Goal: Task Accomplishment & Management: Manage account settings

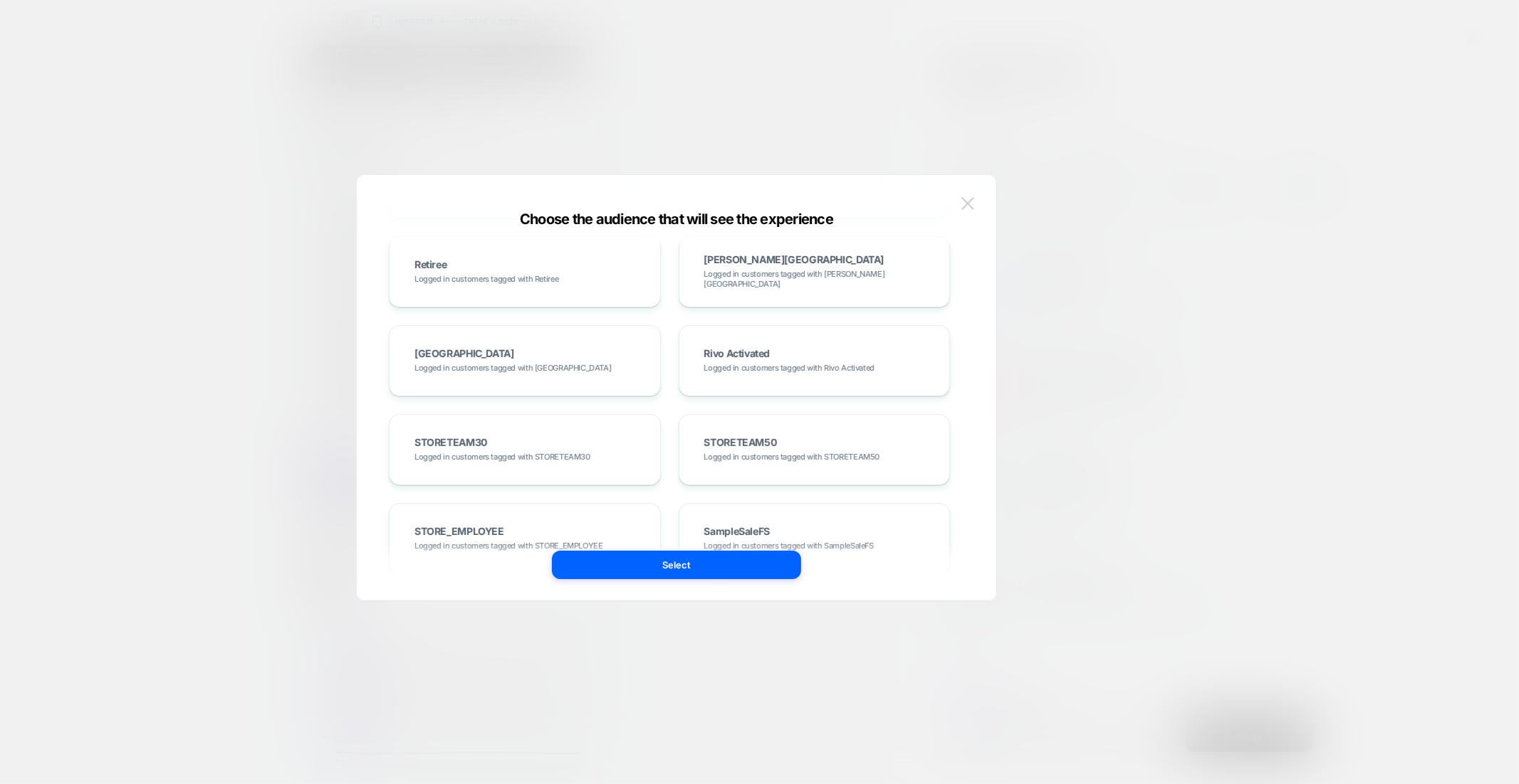
click at [971, 202] on img at bounding box center [968, 203] width 13 height 12
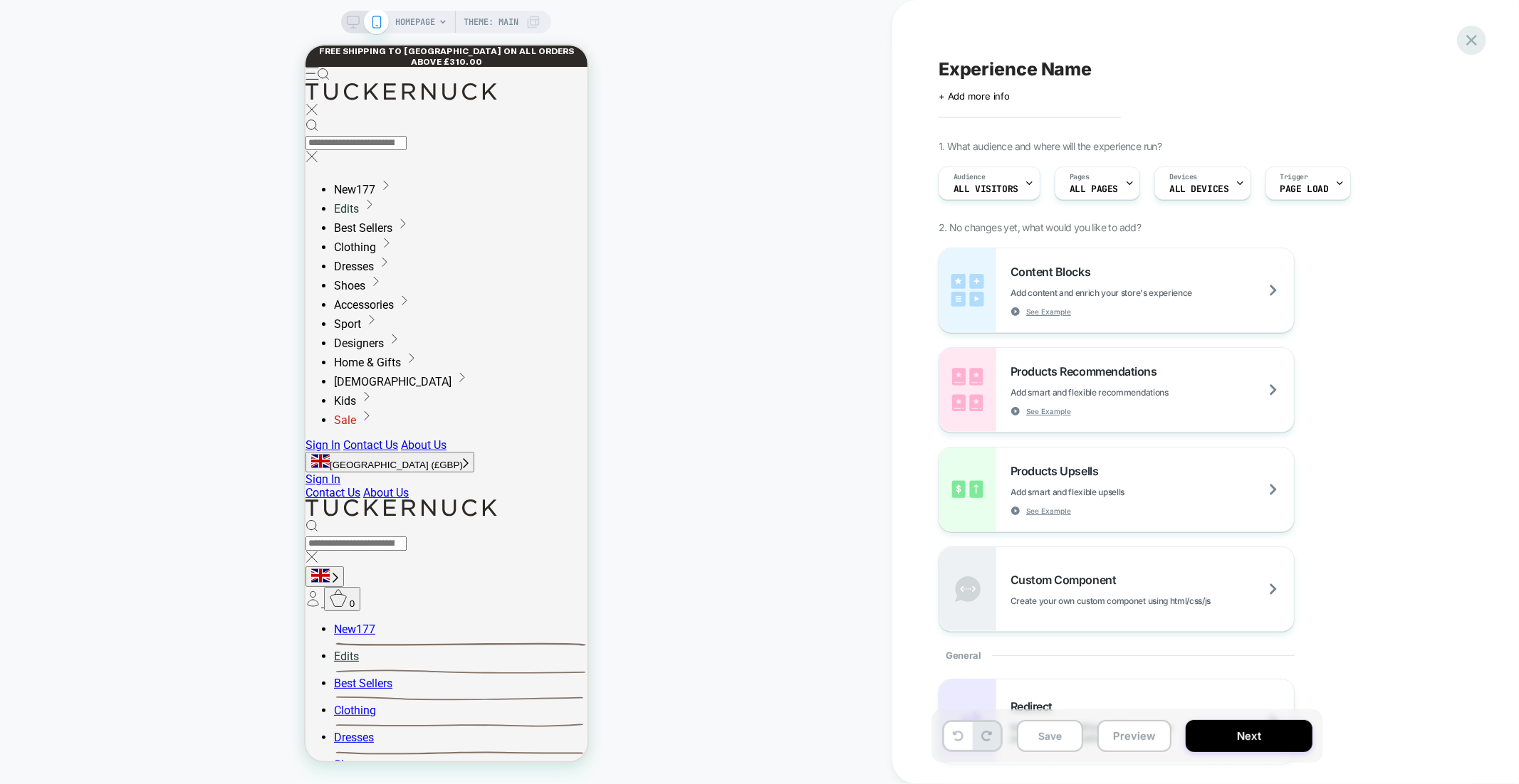
click at [1471, 37] on icon at bounding box center [1471, 40] width 20 height 20
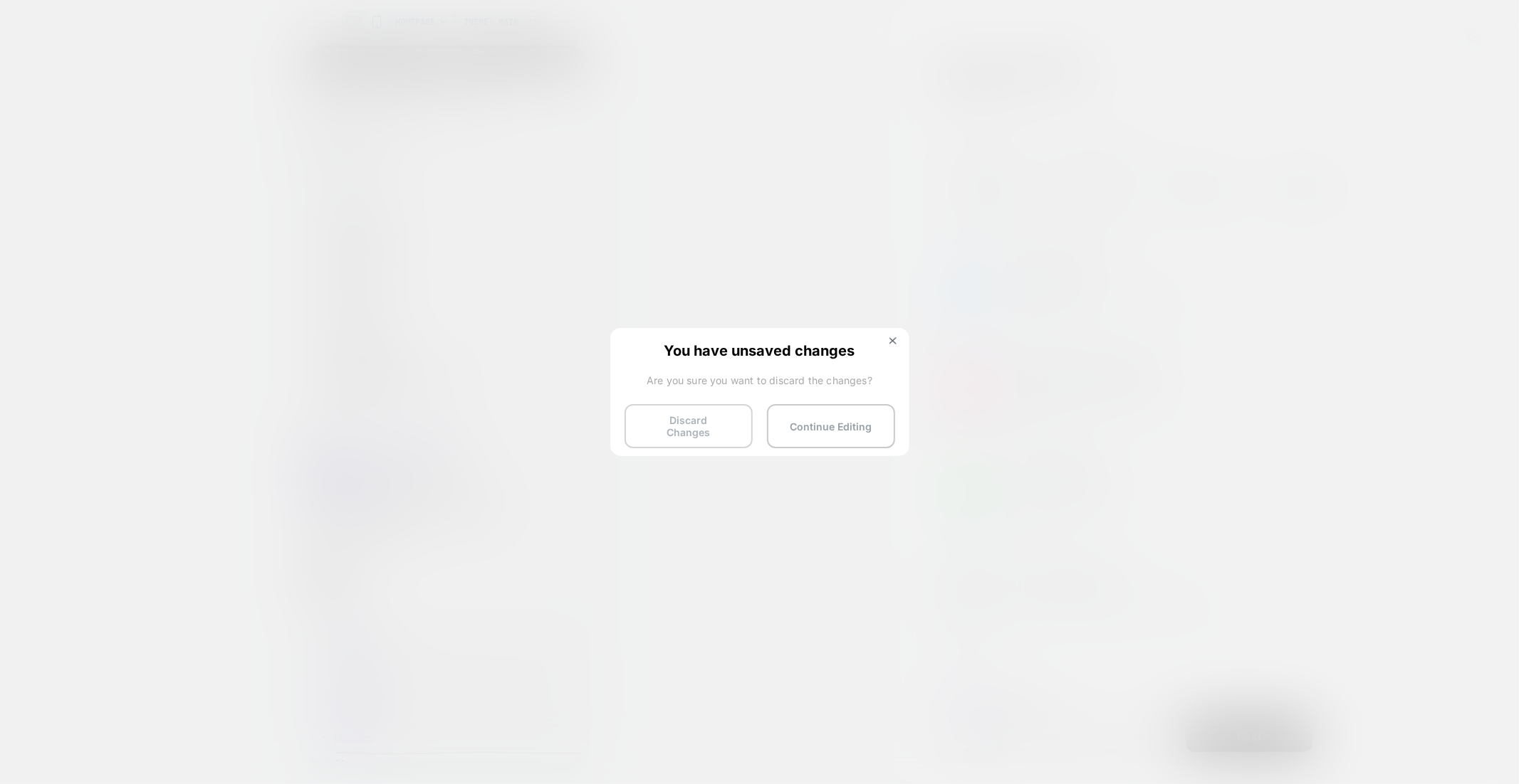
click at [655, 430] on button "Discard Changes" at bounding box center [688, 426] width 129 height 44
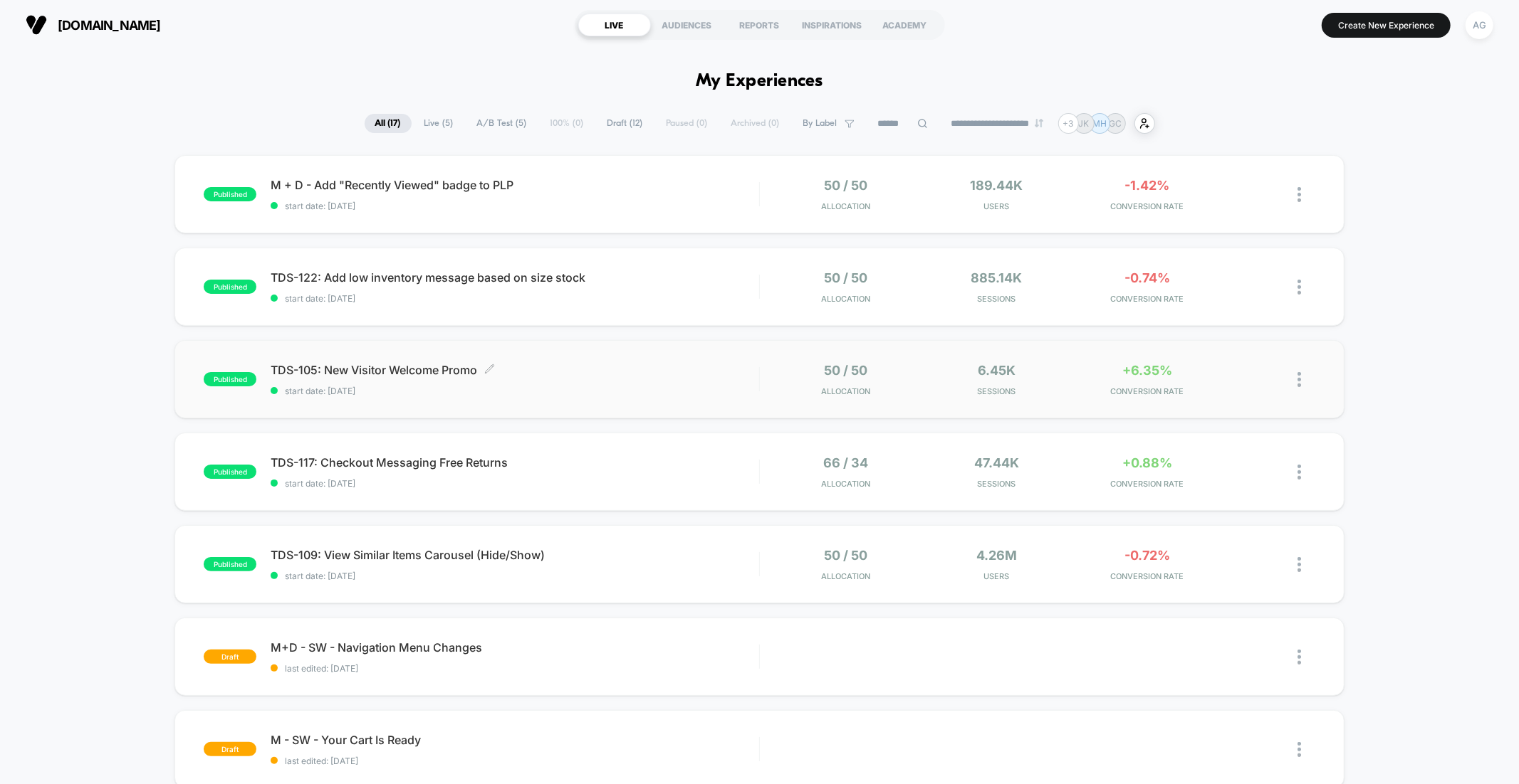
click at [611, 369] on span "TDS-105: New Visitor Welcome Promo Click to edit experience details" at bounding box center [514, 370] width 488 height 14
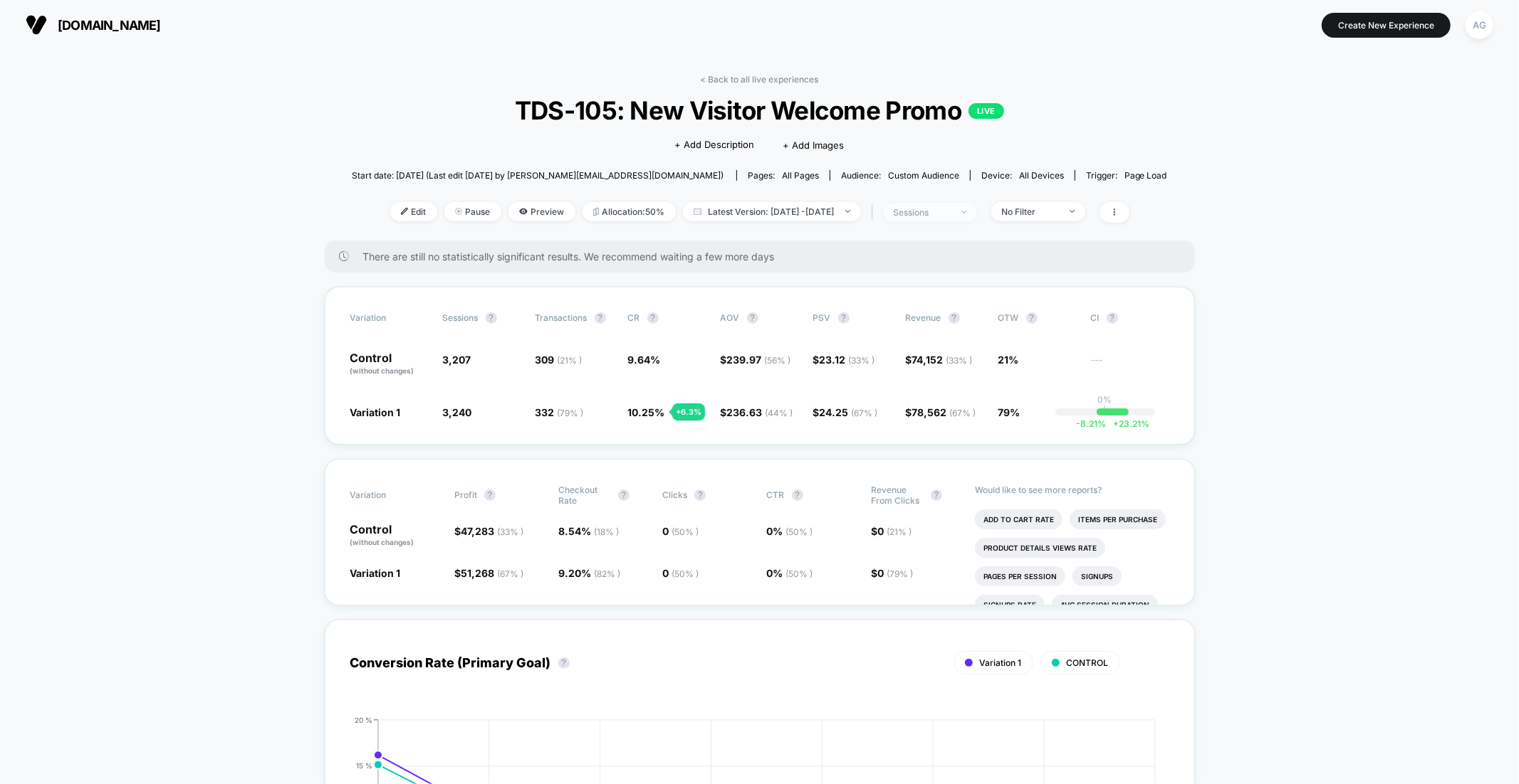
click at [943, 222] on div "| sessions" at bounding box center [922, 212] width 109 height 20
click at [935, 220] on span "sessions" at bounding box center [929, 212] width 94 height 20
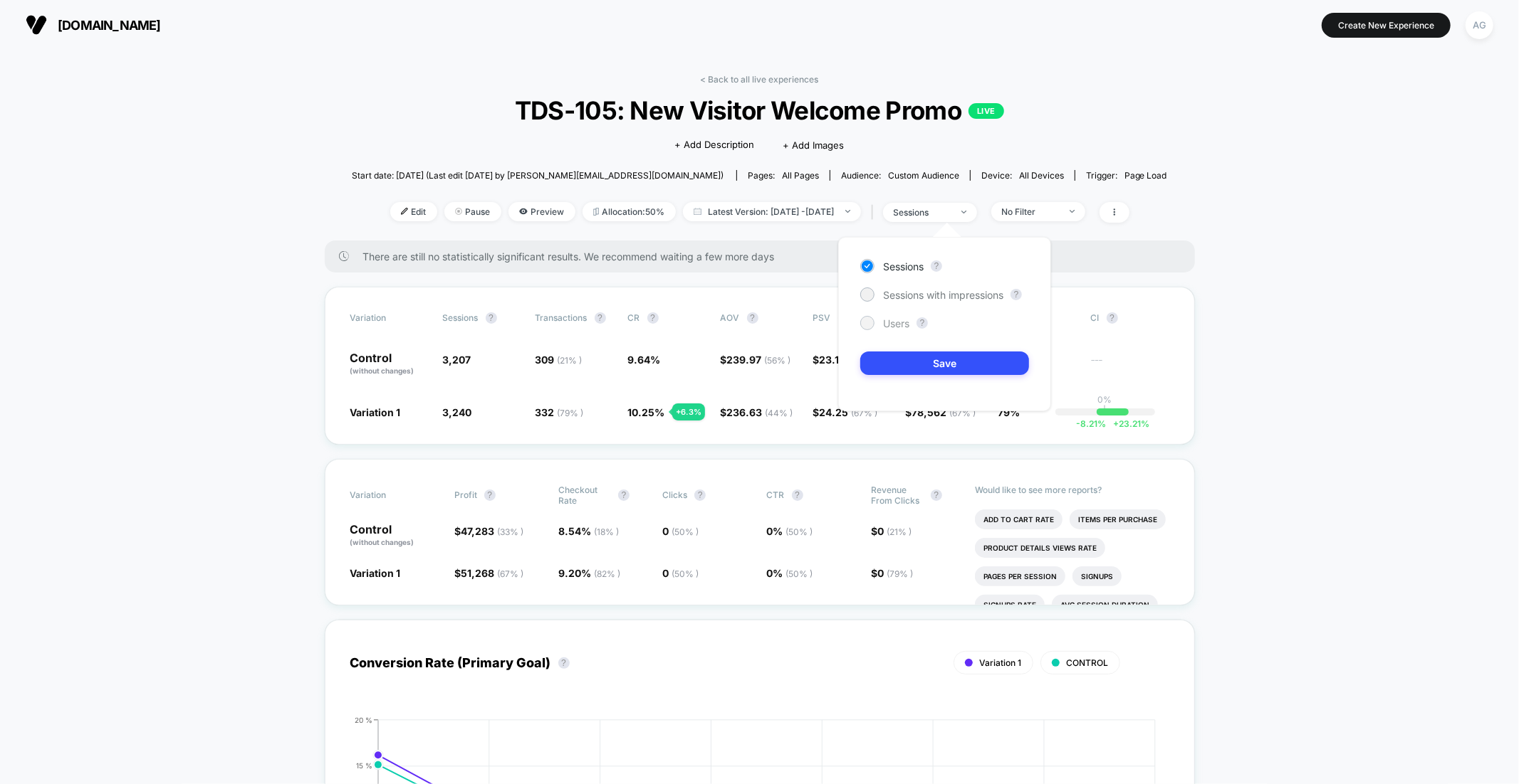
click at [898, 318] on span "Users" at bounding box center [896, 323] width 26 height 12
click at [899, 362] on button "Save" at bounding box center [943, 363] width 169 height 23
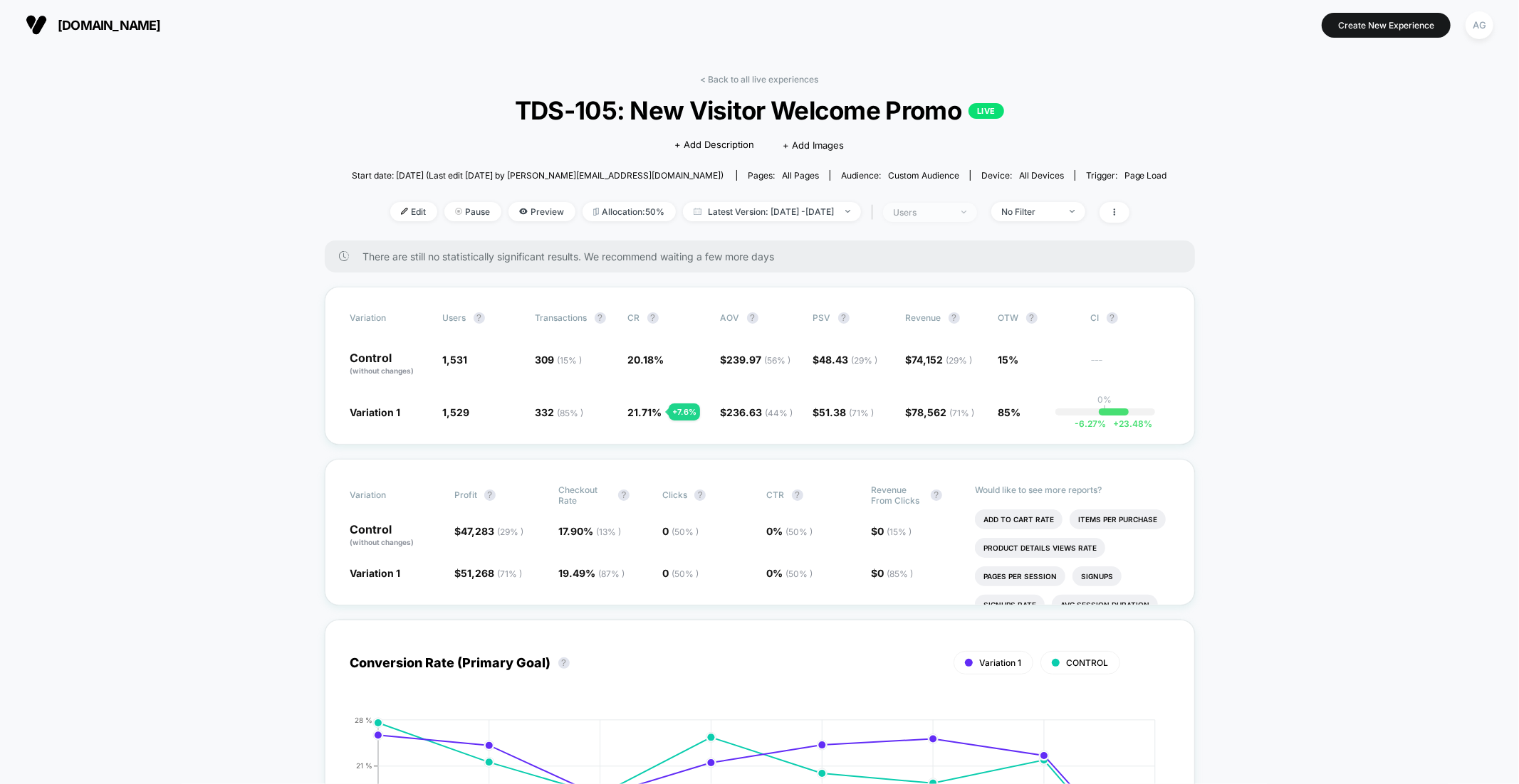
click at [951, 213] on div "users" at bounding box center [921, 211] width 57 height 10
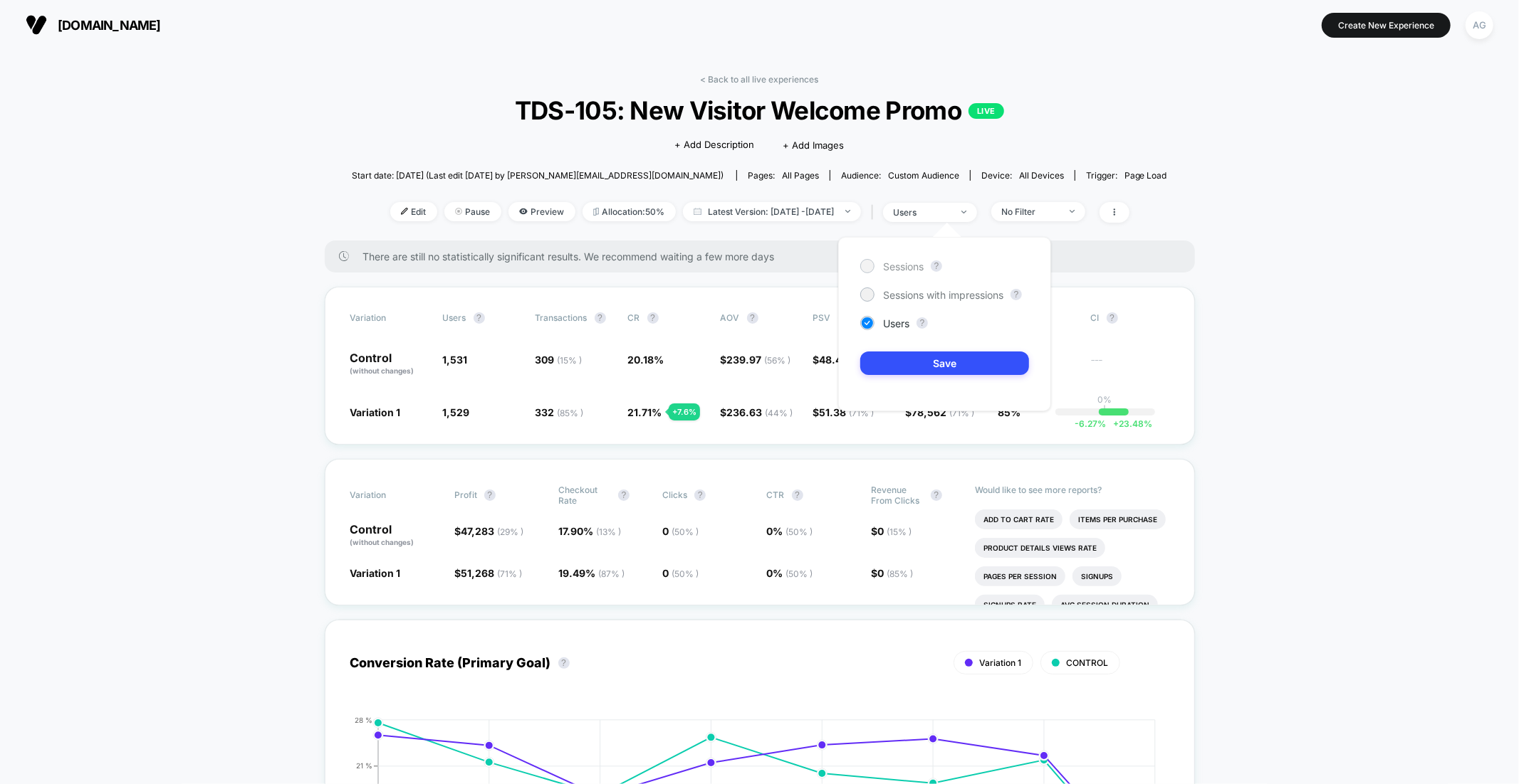
click at [875, 261] on div "Sessions" at bounding box center [891, 265] width 63 height 14
click at [905, 358] on button "Save" at bounding box center [943, 363] width 169 height 23
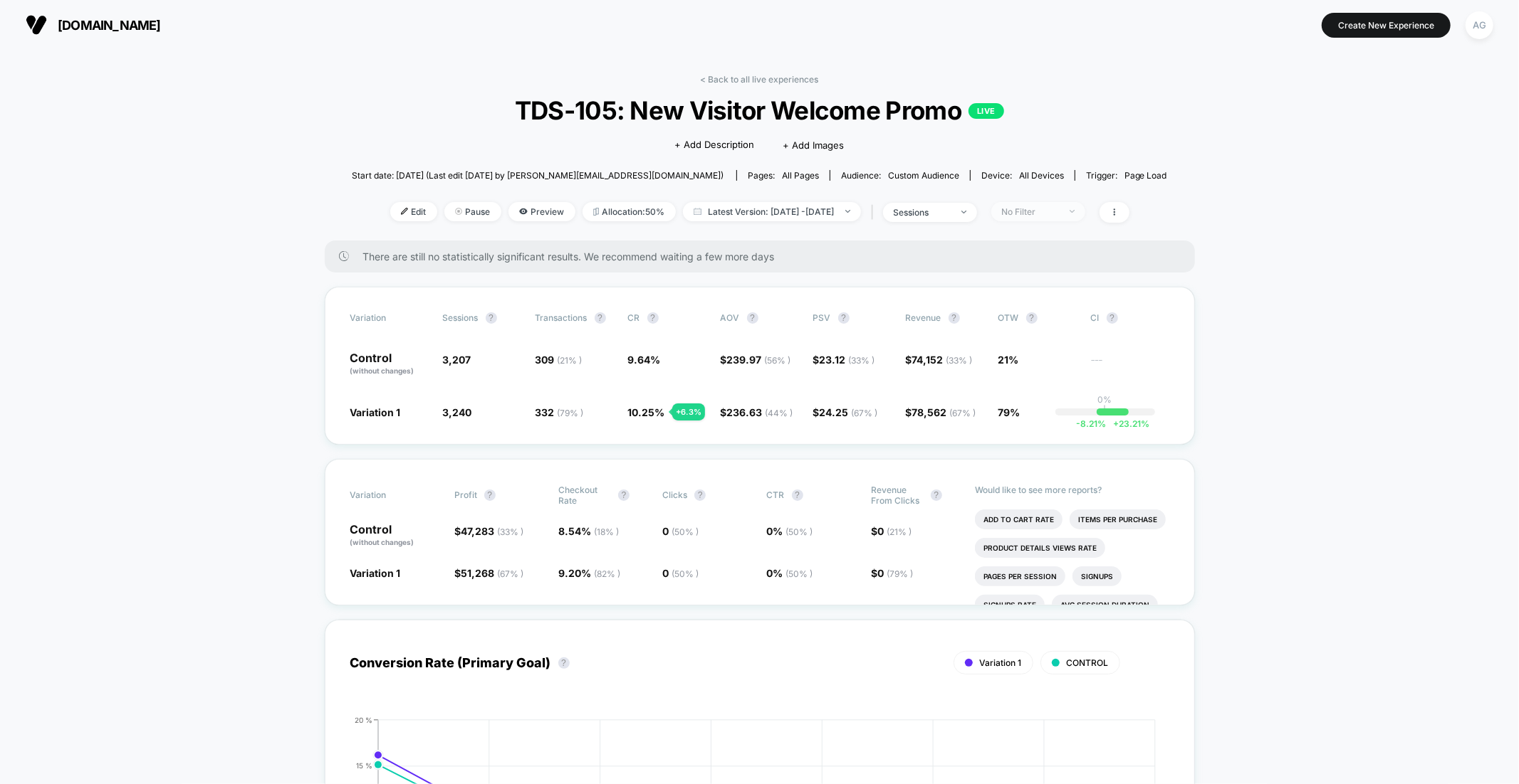
click at [1042, 210] on div "No Filter" at bounding box center [1030, 211] width 57 height 10
click at [1047, 272] on div "Mobile Visitors ? Desktop Visitors ? Returning Visitors ? New Visitors ? No Fil…" at bounding box center [1058, 343] width 174 height 217
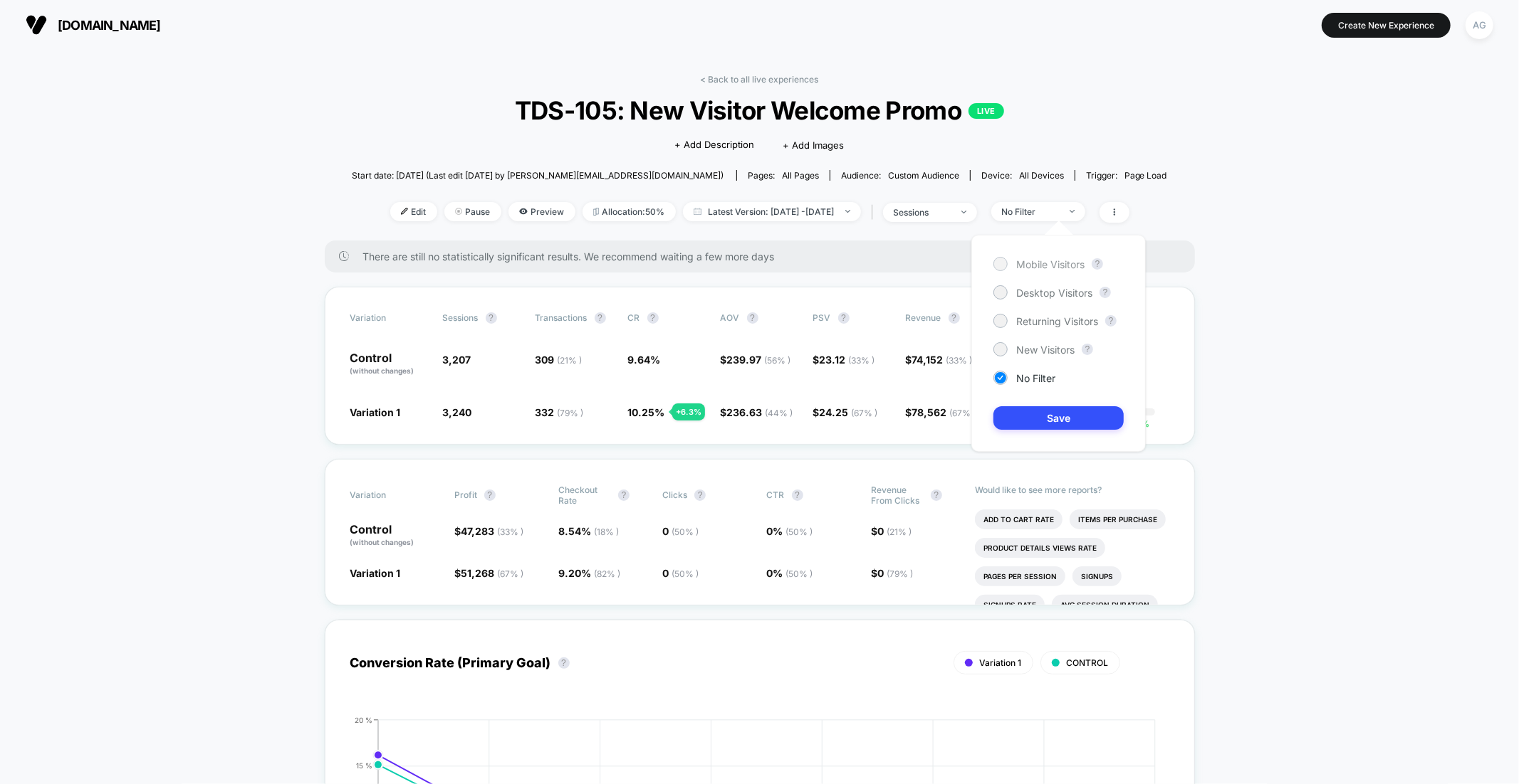
click at [1047, 266] on span "Mobile Visitors" at bounding box center [1050, 264] width 68 height 12
click at [1061, 414] on button "Save" at bounding box center [1058, 417] width 130 height 23
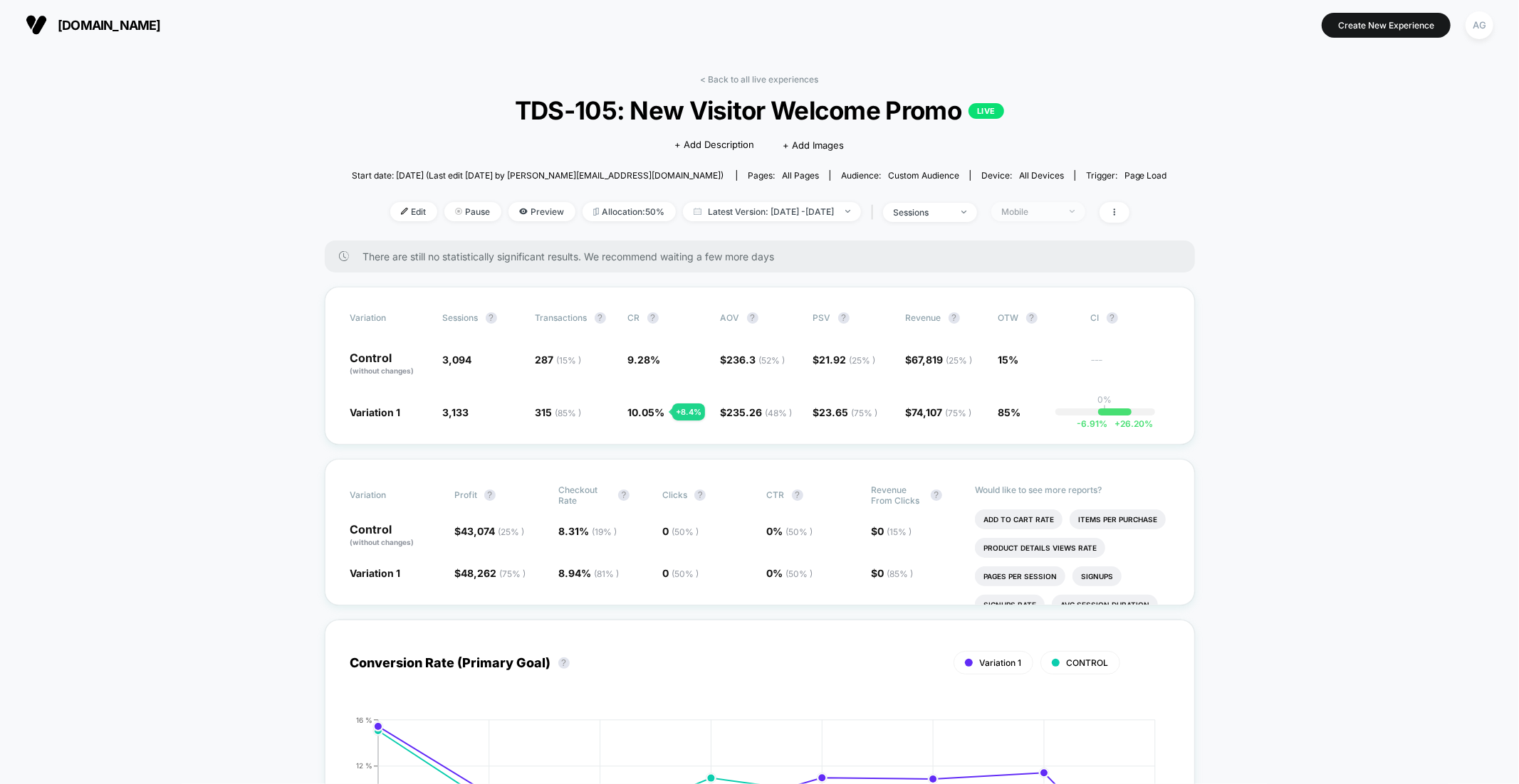
click at [1053, 213] on div "Mobile" at bounding box center [1030, 211] width 57 height 10
click at [1014, 382] on div "No Filter" at bounding box center [1024, 377] width 62 height 14
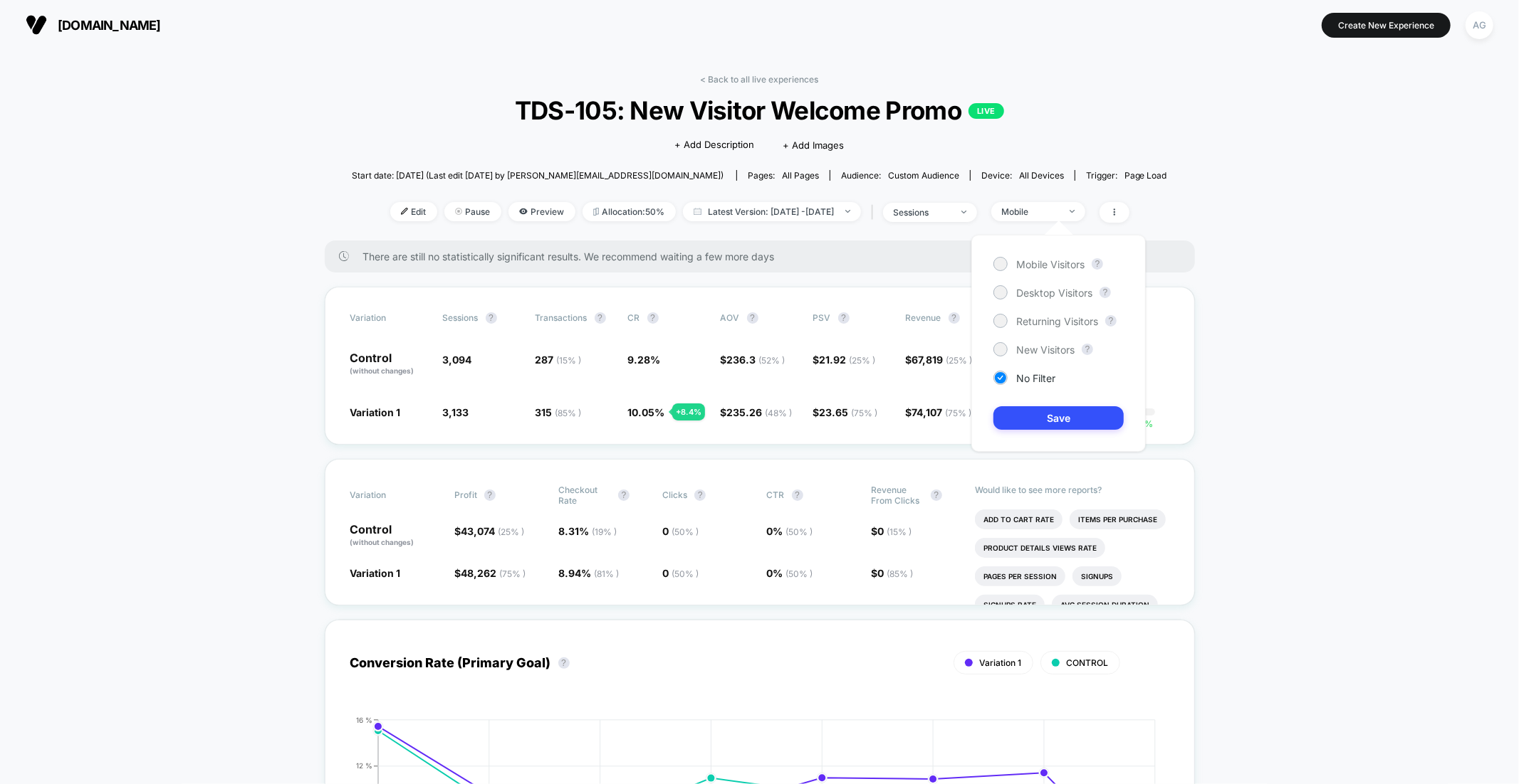
click at [1038, 434] on div "Mobile Visitors ? Desktop Visitors ? Returning Visitors ? New Visitors ? No Fil…" at bounding box center [1058, 343] width 174 height 217
click at [1038, 422] on button "Save" at bounding box center [1058, 417] width 130 height 23
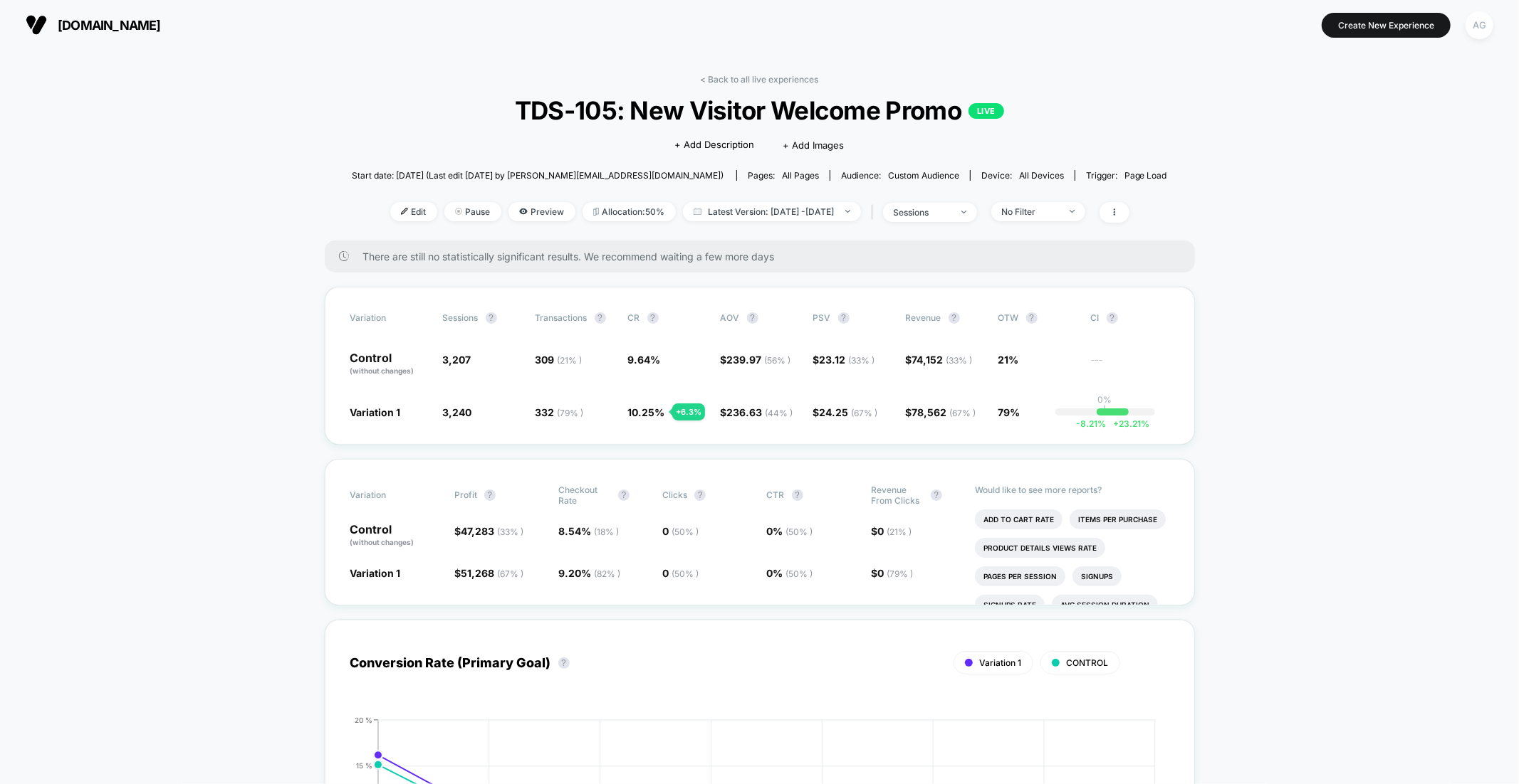
click at [1484, 32] on div "AG" at bounding box center [1479, 25] width 28 height 28
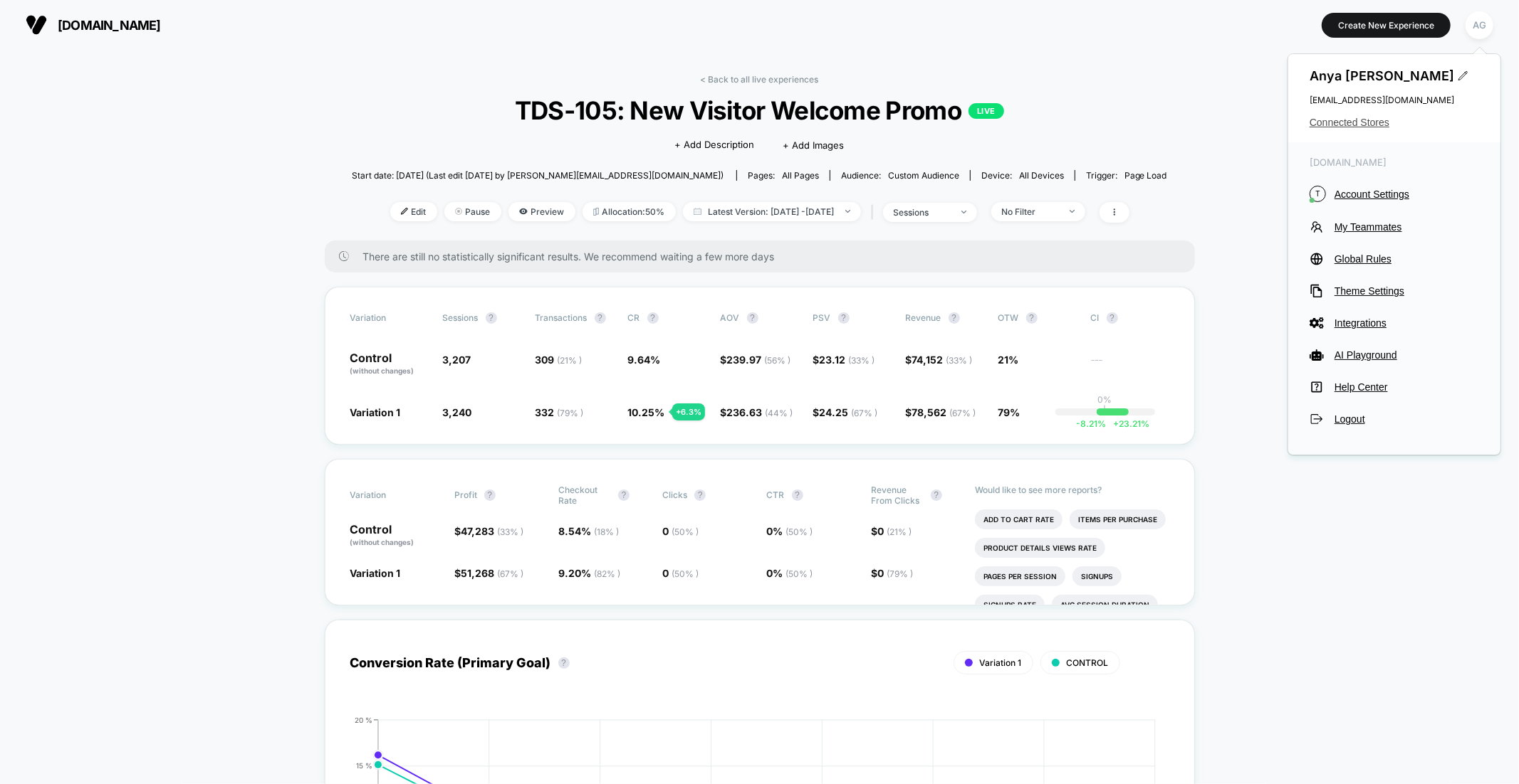
click at [1355, 126] on span "Connected Stores" at bounding box center [1394, 122] width 170 height 11
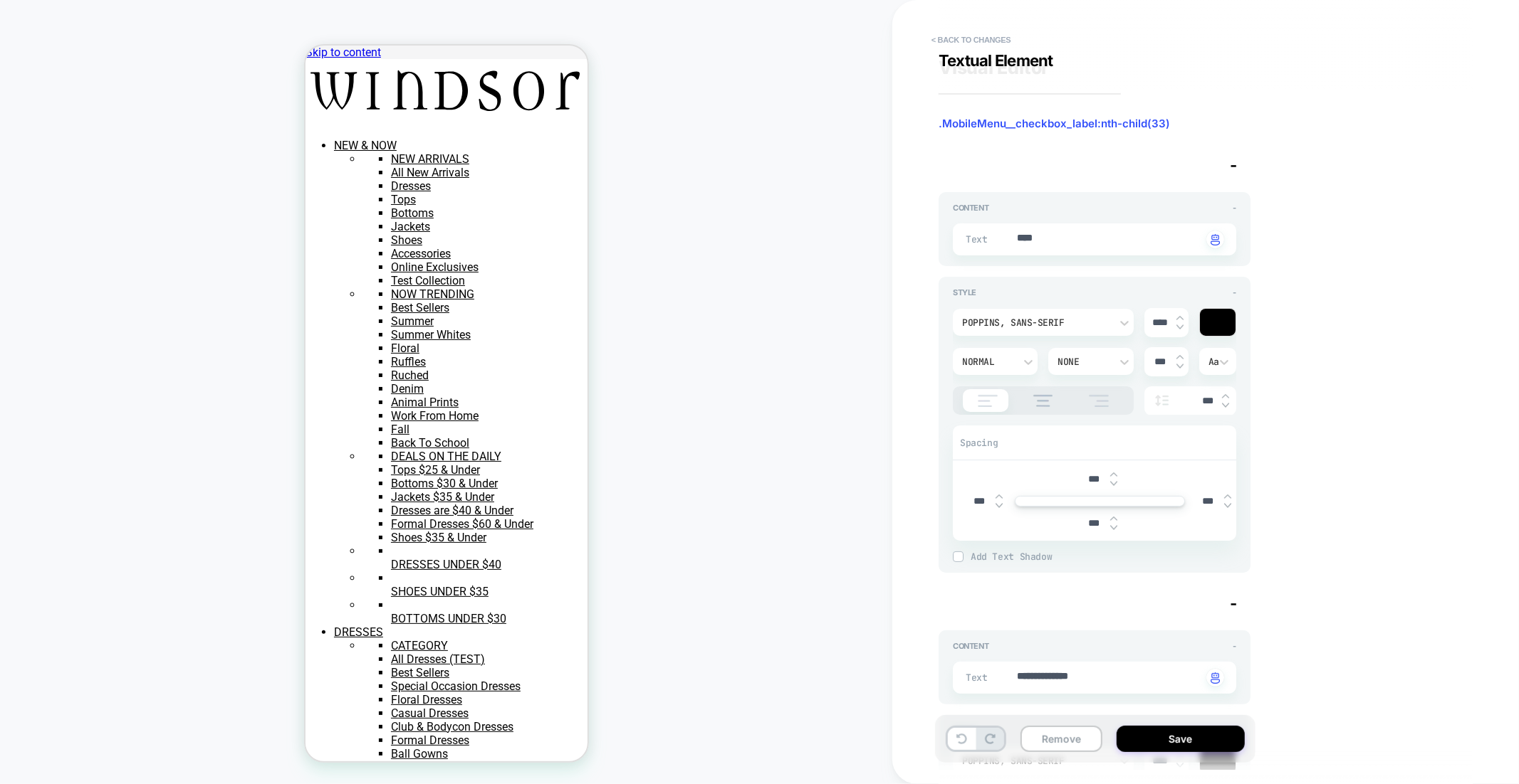
scroll to position [181, 0]
